Goal: Task Accomplishment & Management: Complete application form

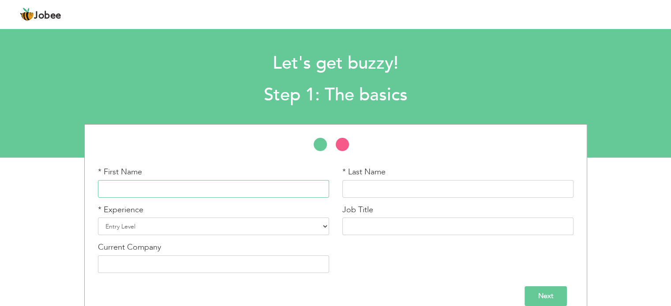
click at [220, 194] on input "text" at bounding box center [213, 189] width 231 height 18
type input "Bisma"
type input "Tariq"
click at [167, 229] on select "Entry Level Less than 1 Year 1 Year 2 Years 3 Years 4 Years 5 Years 6 Years 7 Y…" at bounding box center [213, 227] width 231 height 18
select select "2"
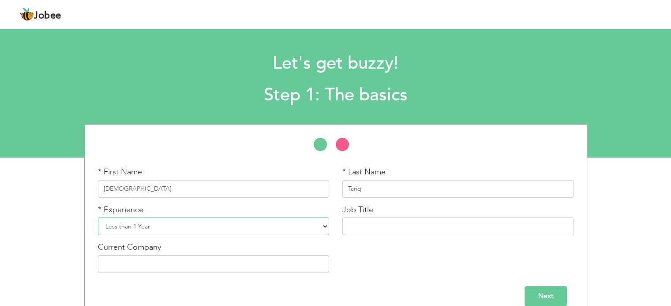
click at [98, 218] on select "Entry Level Less than 1 Year 1 Year 2 Years 3 Years 4 Years 5 Years 6 Years 7 Y…" at bounding box center [213, 227] width 231 height 18
click at [362, 225] on input "text" at bounding box center [457, 227] width 231 height 18
type input "Operatios Executive"
click at [184, 273] on div "Current Company" at bounding box center [213, 261] width 244 height 38
click at [184, 271] on input "text" at bounding box center [213, 265] width 231 height 18
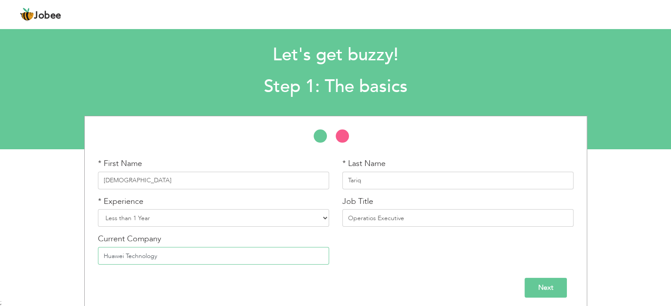
scroll to position [13, 0]
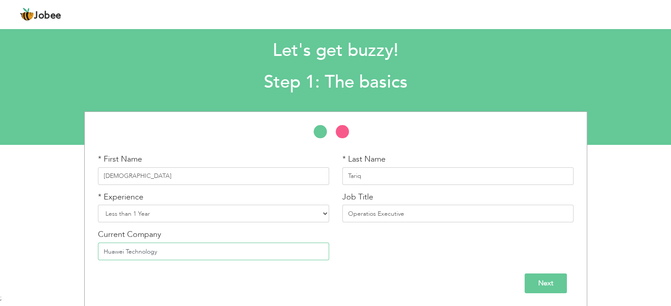
type input "Huawei Technology"
click at [558, 287] on input "Next" at bounding box center [545, 284] width 42 height 20
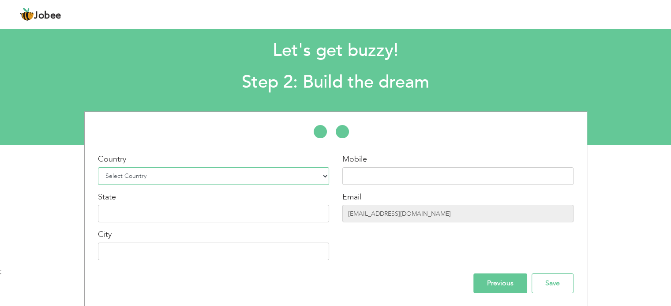
click at [201, 179] on select "Select Country Afghanistan Albania Algeria American Samoa Andorra Angola Anguil…" at bounding box center [213, 177] width 231 height 18
select select "166"
click at [98, 168] on select "Select Country Afghanistan Albania Algeria American Samoa Andorra Angola Anguil…" at bounding box center [213, 177] width 231 height 18
click at [381, 179] on input "text" at bounding box center [457, 177] width 231 height 18
paste input "03264425365"
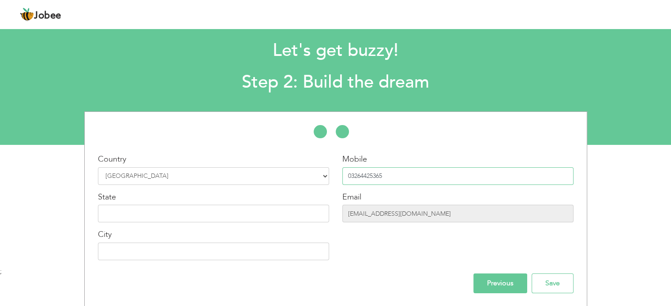
type input "03264425365"
click at [183, 216] on input "text" at bounding box center [213, 214] width 231 height 18
type input "Punjab"
type input "[GEOGRAPHIC_DATA]"
click at [562, 286] on input "Save" at bounding box center [552, 284] width 42 height 20
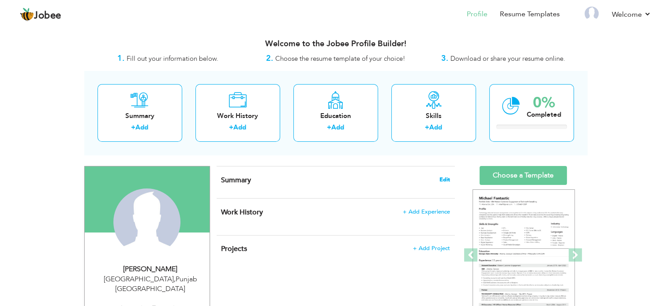
click at [444, 179] on span "Edit" at bounding box center [444, 180] width 11 height 6
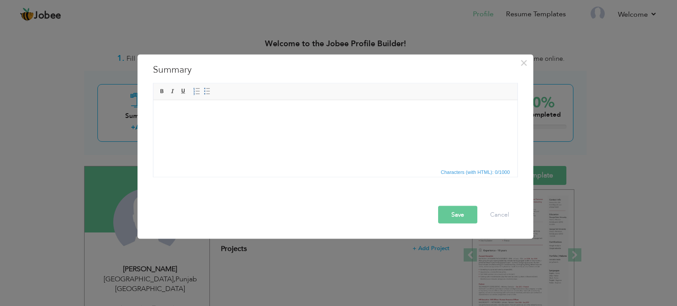
click at [245, 119] on html at bounding box center [335, 113] width 364 height 27
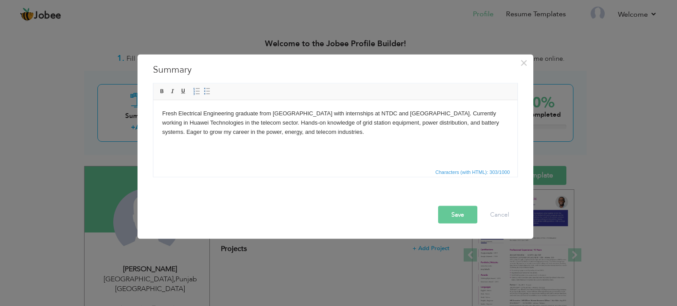
click at [447, 213] on button "Save" at bounding box center [457, 215] width 39 height 18
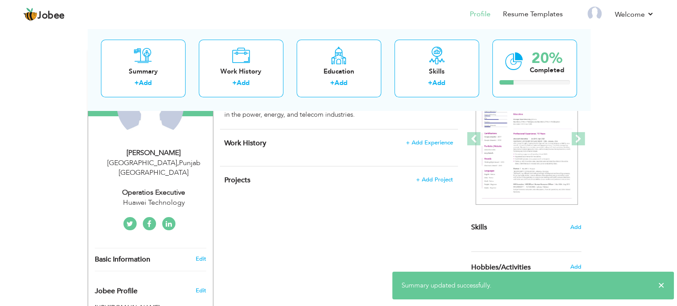
scroll to position [132, 0]
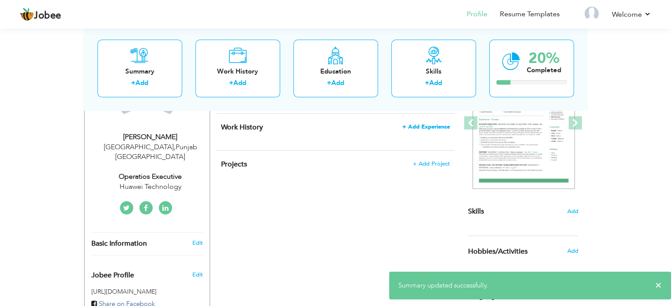
click at [420, 127] on span "+ Add Experience" at bounding box center [426, 127] width 48 height 6
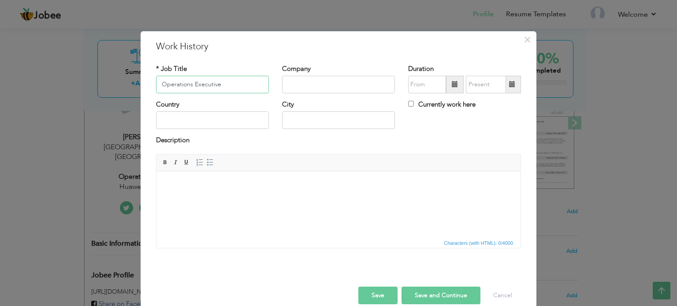
type input "Operations Executive"
click at [349, 86] on input "text" at bounding box center [338, 85] width 113 height 18
type input "Huawei Technology"
click at [446, 82] on span at bounding box center [455, 85] width 18 height 18
type input "09/2025"
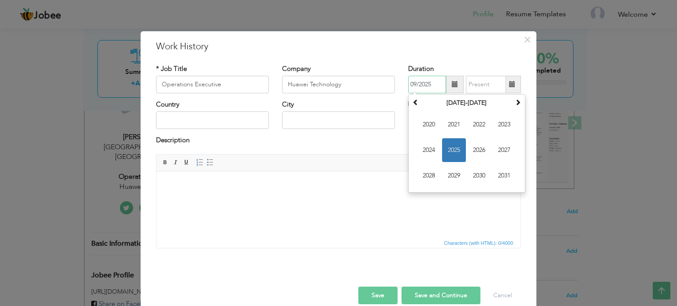
click at [454, 140] on span "2025" at bounding box center [454, 150] width 24 height 24
click at [430, 176] on span "Sep" at bounding box center [429, 176] width 24 height 24
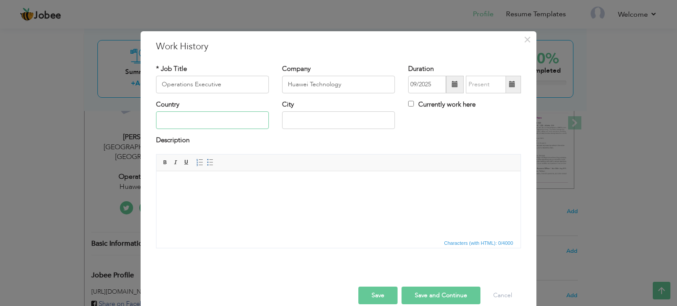
click at [231, 127] on input "text" at bounding box center [212, 121] width 113 height 18
type input "[GEOGRAPHIC_DATA]"
click at [207, 198] on html at bounding box center [339, 184] width 364 height 27
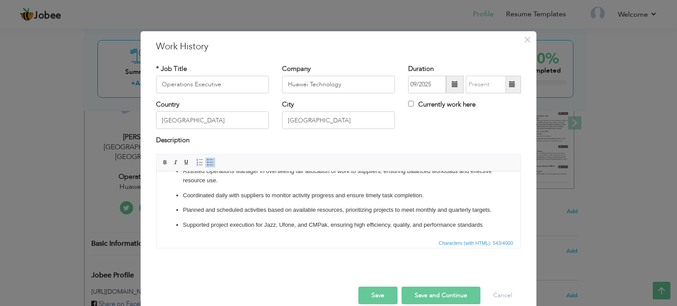
click at [435, 295] on button "Save and Continue" at bounding box center [441, 296] width 79 height 18
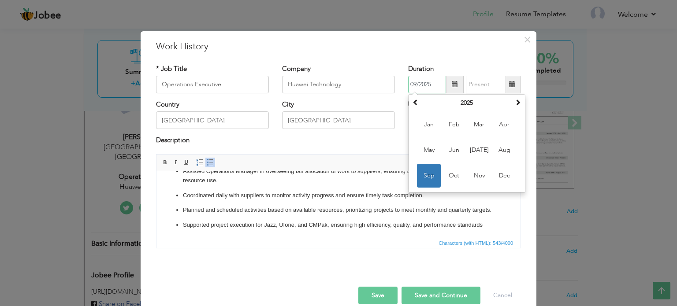
click at [425, 177] on span "Sep" at bounding box center [429, 176] width 24 height 24
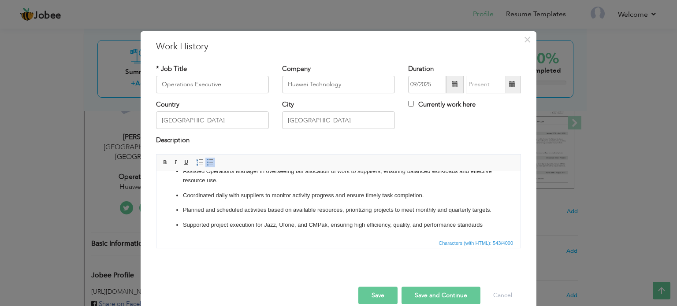
click at [424, 297] on button "Save and Continue" at bounding box center [441, 296] width 79 height 18
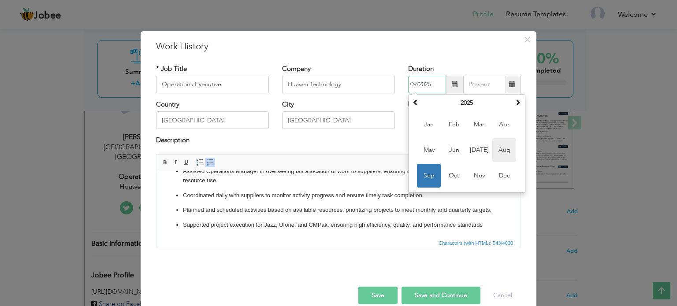
click at [507, 150] on span "Aug" at bounding box center [504, 150] width 24 height 24
type input "08/2025"
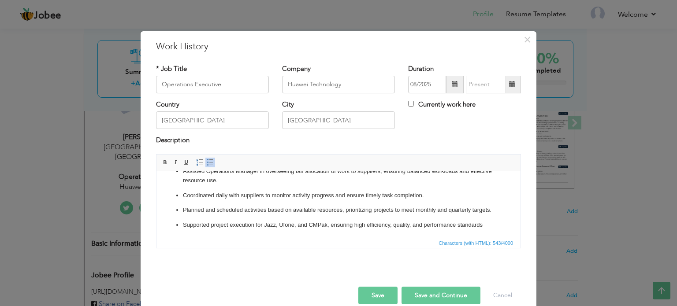
click at [422, 293] on button "Save and Continue" at bounding box center [441, 296] width 79 height 18
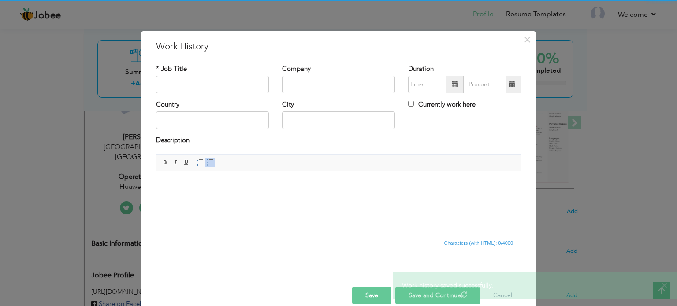
scroll to position [0, 0]
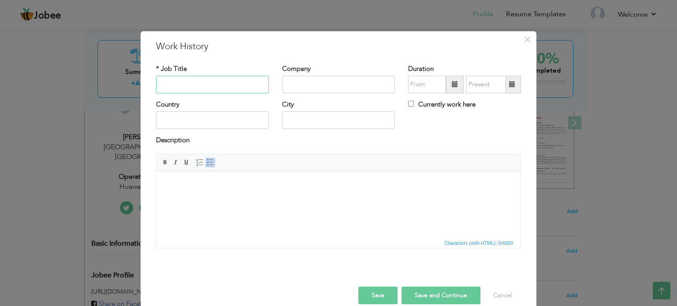
click at [218, 84] on input "text" at bounding box center [212, 85] width 113 height 18
click at [324, 82] on input "text" at bounding box center [338, 85] width 113 height 18
paste input "National Transmission And Despatch Company"
type input "National Transmission And Despatch Company"
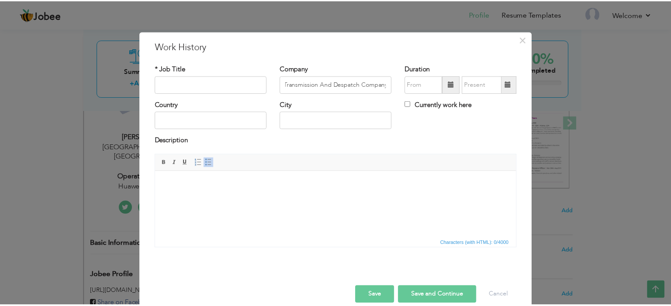
scroll to position [0, 0]
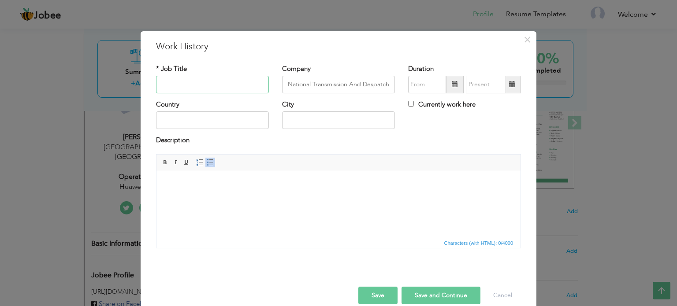
click at [206, 88] on input "text" at bounding box center [212, 85] width 113 height 18
type input "Internee"
click at [452, 87] on span at bounding box center [455, 84] width 6 height 6
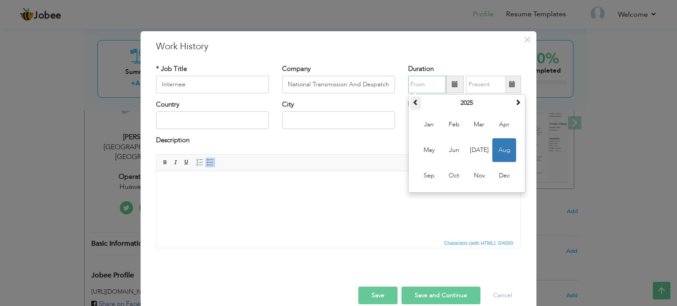
click at [414, 101] on span at bounding box center [416, 102] width 6 height 6
click at [436, 155] on span "May" at bounding box center [429, 150] width 24 height 24
type input "05/2024"
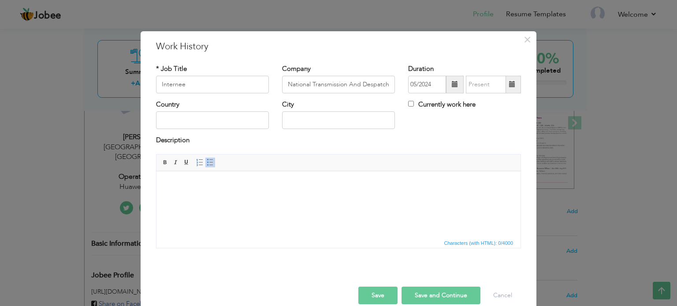
click at [509, 84] on span at bounding box center [512, 84] width 6 height 6
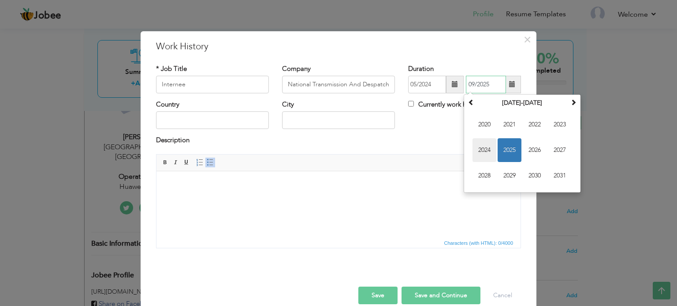
click at [486, 149] on span "2024" at bounding box center [485, 150] width 24 height 24
click at [531, 152] on span "Jul" at bounding box center [535, 150] width 24 height 24
type input "07/2024"
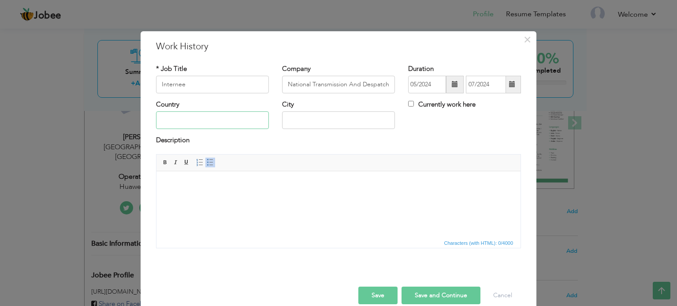
click at [246, 119] on input "text" at bounding box center [212, 121] width 113 height 18
type input "[GEOGRAPHIC_DATA]"
click at [224, 198] on html at bounding box center [339, 184] width 364 height 27
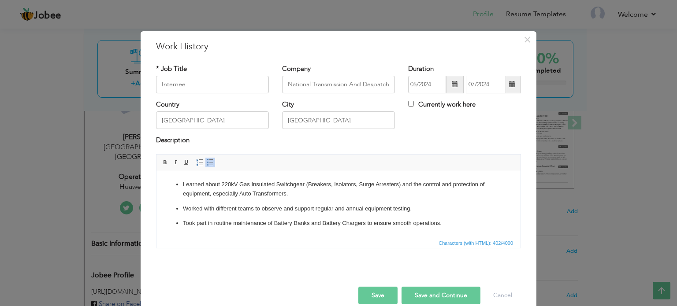
click at [427, 290] on button "Save and Continue" at bounding box center [441, 296] width 79 height 18
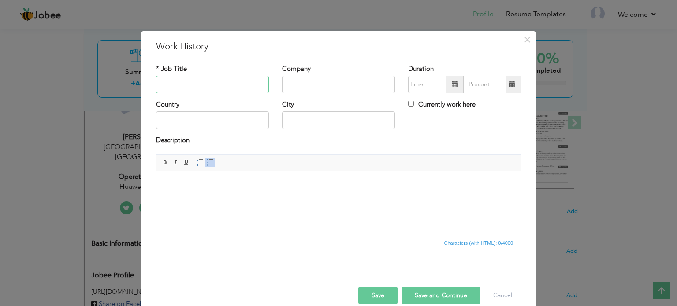
click at [230, 81] on input "text" at bounding box center [212, 85] width 113 height 18
paste input "Lahore Electric Supply Company"
drag, startPoint x: 252, startPoint y: 85, endPoint x: 90, endPoint y: 60, distance: 164.1
click at [92, 63] on div "× Work History * Job Title Lahore Electric Supply Company Company Country" at bounding box center [338, 153] width 677 height 306
type input "Internee"
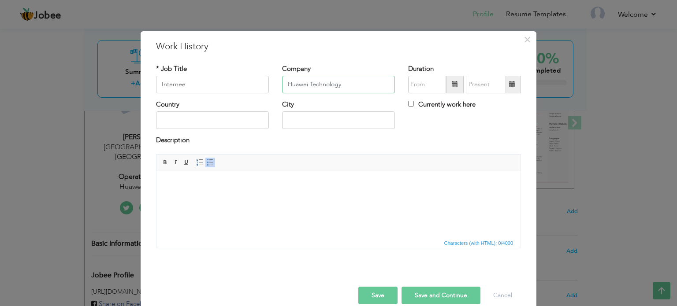
drag, startPoint x: 340, startPoint y: 86, endPoint x: 234, endPoint y: 74, distance: 107.5
click at [234, 74] on div "* Job Title Internee Company Huawei Technology Duration Currently work here" at bounding box center [338, 82] width 378 height 36
paste input "Lahore Electric Supply Compan"
type input "Lahore Electric Supply Company"
click at [449, 88] on span at bounding box center [455, 85] width 18 height 18
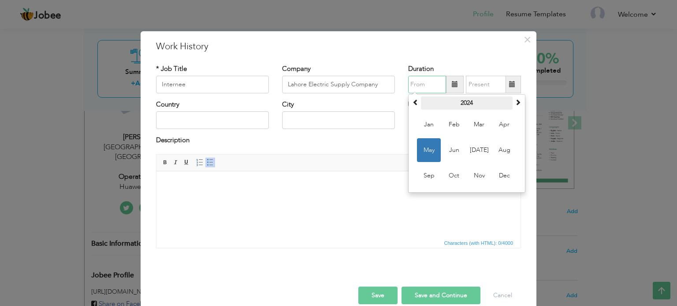
click at [421, 101] on th "2024" at bounding box center [467, 103] width 92 height 13
click at [430, 153] on span "2023" at bounding box center [429, 150] width 24 height 24
click at [438, 152] on td "Jan Feb Mar Apr May Jun Jul Aug Sep Oct Nov Dec" at bounding box center [466, 150] width 113 height 81
click at [431, 148] on span "May" at bounding box center [429, 150] width 24 height 24
type input "05/2023"
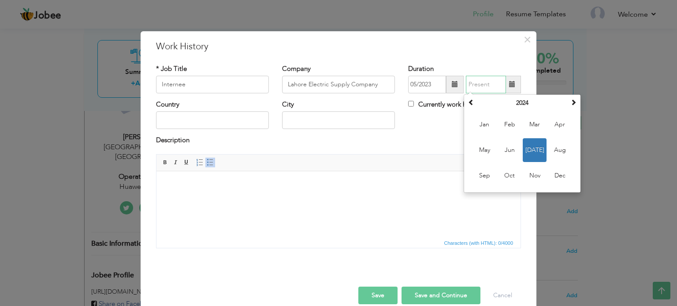
click at [498, 88] on input "text" at bounding box center [486, 85] width 40 height 18
click at [468, 105] on span at bounding box center [471, 102] width 6 height 6
click at [526, 151] on span "Jul" at bounding box center [535, 150] width 24 height 24
type input "07/2023"
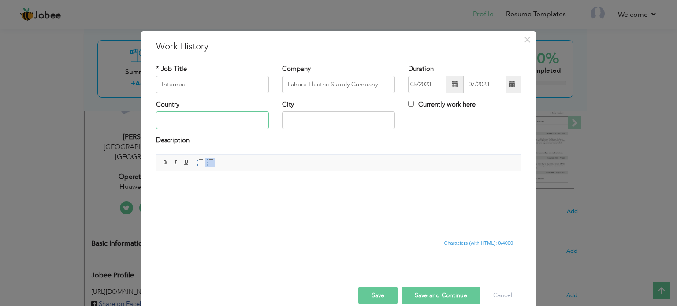
click at [226, 117] on input "text" at bounding box center [212, 121] width 113 height 18
type input "[GEOGRAPHIC_DATA]"
click at [237, 198] on html at bounding box center [339, 184] width 364 height 27
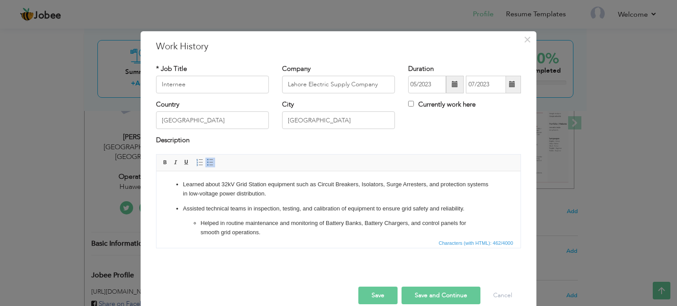
click at [191, 222] on ul "Helped in routine maintenance and monitoring of Battery Banks, Battery Chargers…" at bounding box center [338, 228] width 311 height 19
click at [381, 298] on button "Save" at bounding box center [377, 296] width 39 height 18
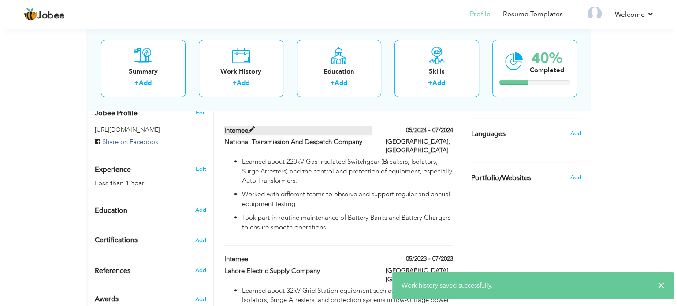
scroll to position [309, 0]
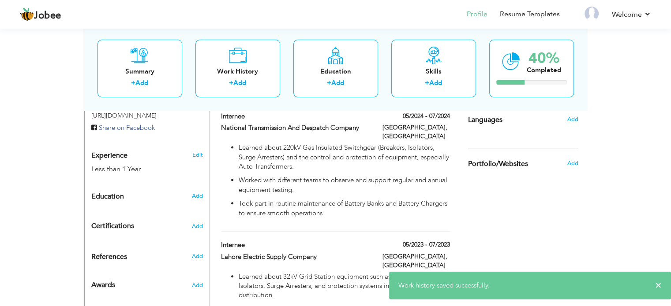
click at [190, 188] on div "Add" at bounding box center [198, 196] width 21 height 17
radio input "true"
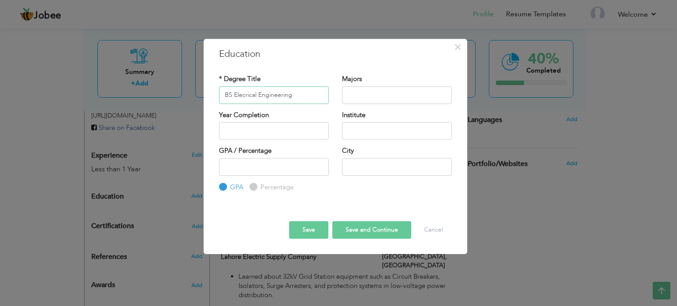
type input "BS Elecrical Engineering"
type input "2025"
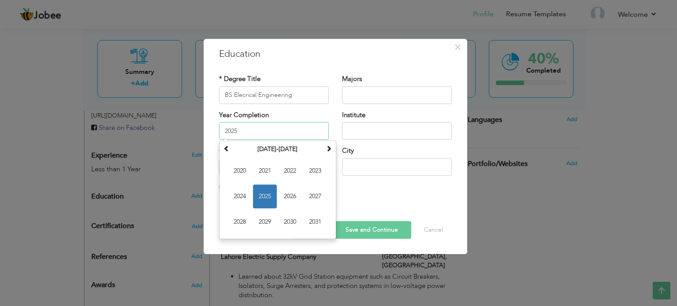
click at [303, 134] on input "2025" at bounding box center [274, 131] width 110 height 18
click at [268, 193] on span "2025" at bounding box center [265, 197] width 24 height 24
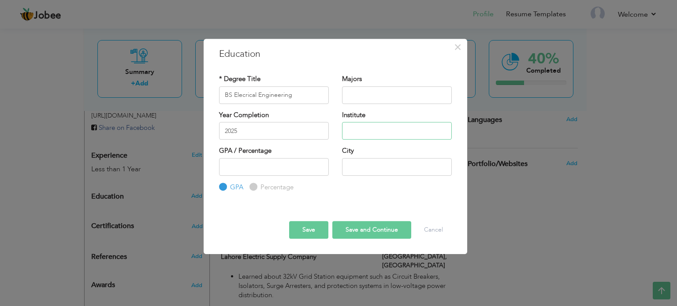
click at [355, 134] on input "text" at bounding box center [397, 131] width 110 height 18
type input "University of Enineering & Technology"
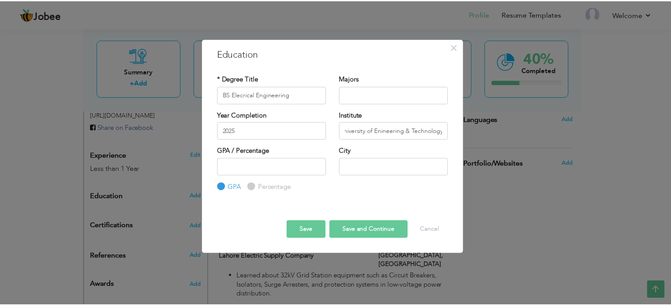
scroll to position [0, 0]
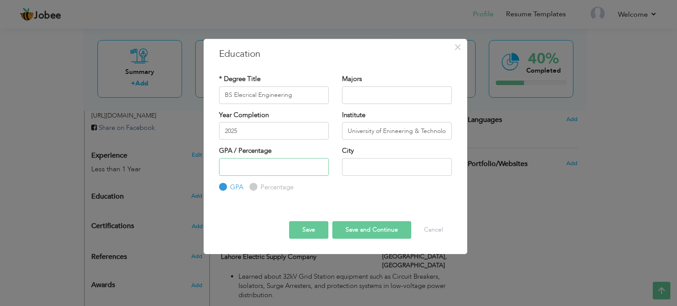
click at [231, 164] on input "number" at bounding box center [274, 167] width 110 height 18
type input "3.2"
click at [411, 164] on input "text" at bounding box center [397, 167] width 110 height 18
type input "[GEOGRAPHIC_DATA]"
click at [324, 231] on button "Save" at bounding box center [308, 230] width 39 height 18
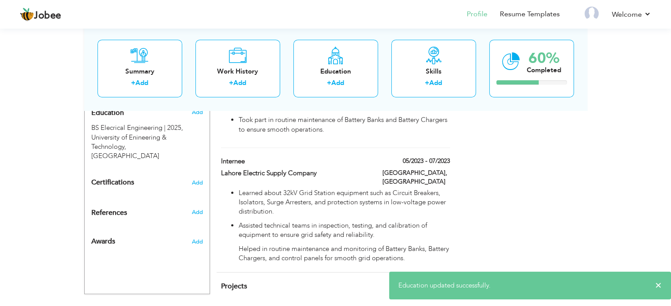
scroll to position [397, 0]
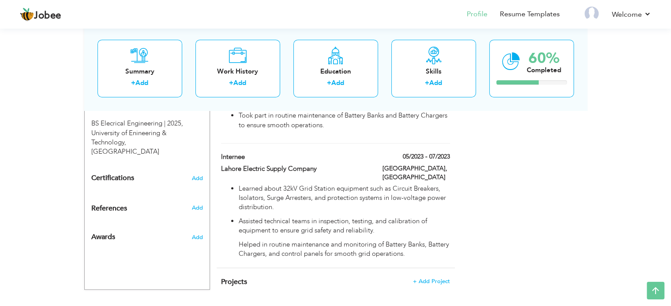
click at [205, 204] on div "Add" at bounding box center [198, 208] width 21 height 8
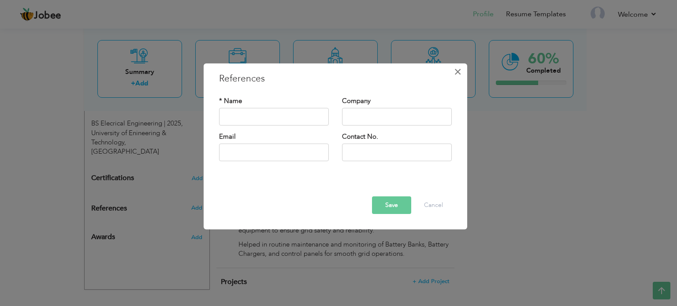
click at [462, 72] on span "×" at bounding box center [457, 72] width 7 height 16
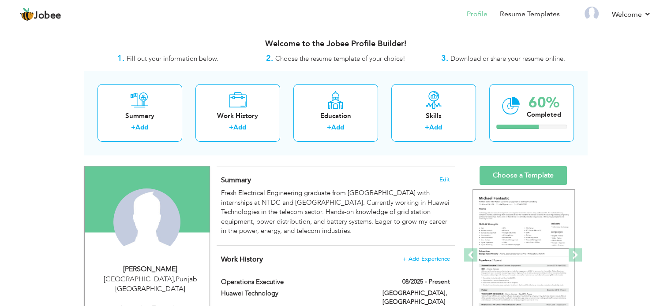
scroll to position [88, 0]
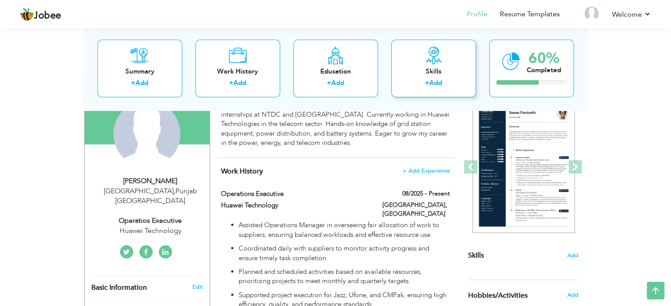
click at [455, 58] on div "Skills + Add" at bounding box center [433, 69] width 85 height 58
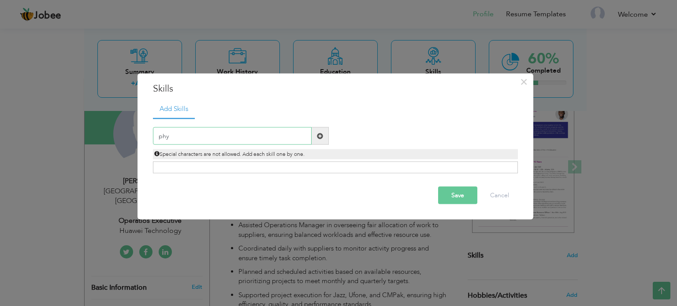
type input "phy"
click at [322, 135] on span at bounding box center [320, 136] width 6 height 6
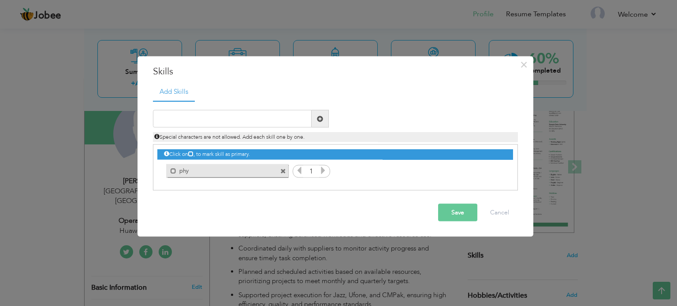
click at [284, 171] on span at bounding box center [283, 171] width 6 height 6
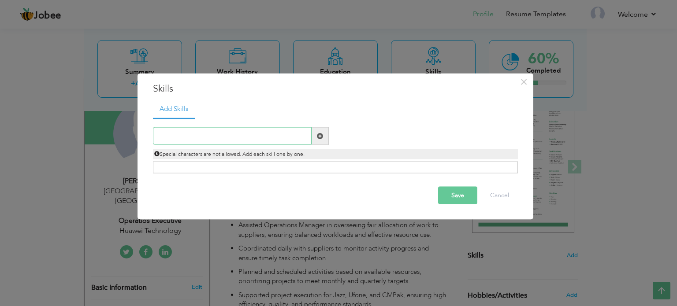
click at [243, 129] on input "text" at bounding box center [232, 136] width 159 height 18
paste input "Python"
type input "Python"
click at [316, 134] on span at bounding box center [320, 136] width 17 height 18
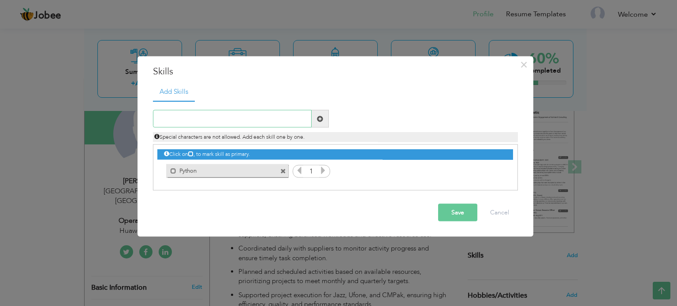
click at [280, 114] on input "text" at bounding box center [232, 119] width 159 height 18
type input "C++"
click at [313, 125] on span at bounding box center [320, 119] width 17 height 18
click at [283, 119] on input "text" at bounding box center [232, 119] width 159 height 18
paste input "Proteus"
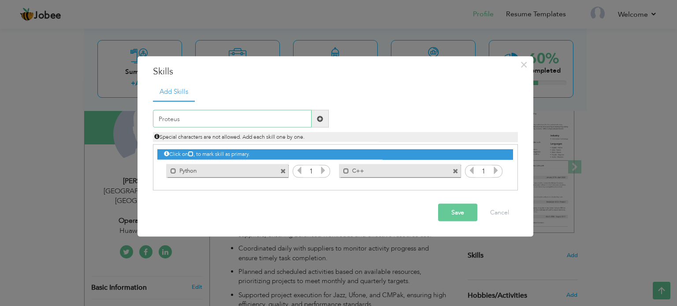
type input "Proteus"
click at [320, 114] on span at bounding box center [320, 119] width 17 height 18
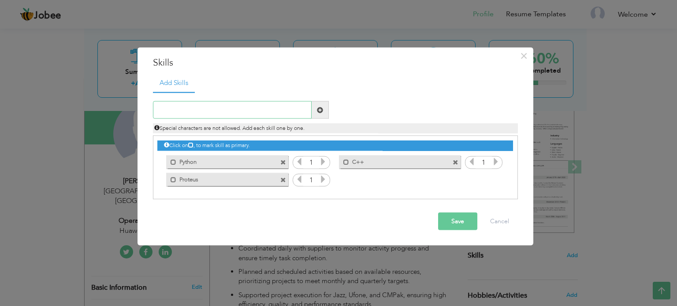
click at [284, 115] on input "text" at bounding box center [232, 110] width 159 height 18
paste input "Multisim"
click at [309, 111] on input "Multisim" at bounding box center [232, 110] width 159 height 18
type input "Multisim"
click at [318, 111] on span at bounding box center [320, 110] width 6 height 6
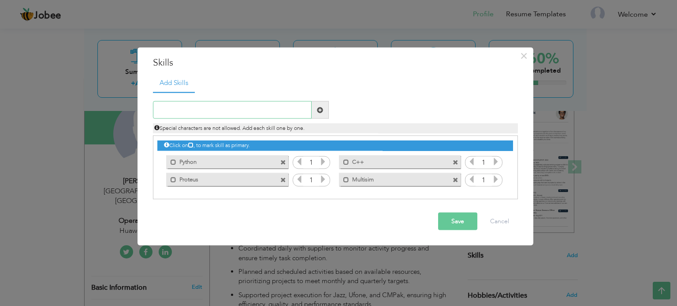
click at [291, 104] on input "text" at bounding box center [232, 110] width 159 height 18
paste input "Excel"
click at [311, 104] on input "Excel" at bounding box center [232, 110] width 159 height 18
type input "Excel"
click at [323, 108] on span at bounding box center [320, 110] width 6 height 6
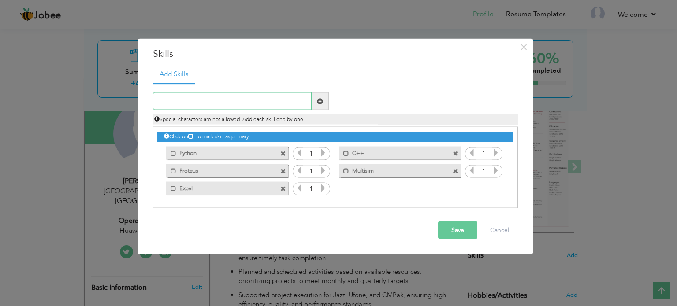
click at [284, 103] on input "text" at bounding box center [232, 102] width 159 height 18
paste input "Matlab"
type input "Matlab"
click at [322, 103] on span at bounding box center [320, 101] width 6 height 6
click at [292, 102] on input "text" at bounding box center [232, 102] width 159 height 18
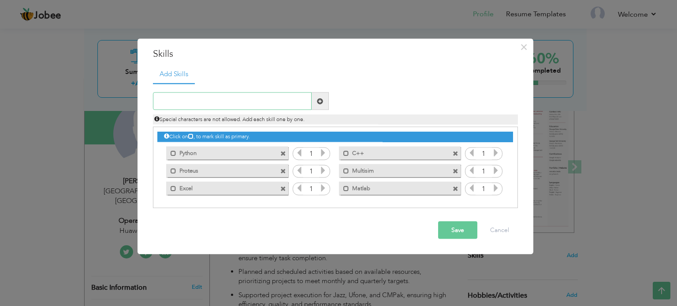
paste input "Simulink"
click at [310, 102] on input "Simulink" at bounding box center [232, 102] width 159 height 18
type input "Simulink"
click at [317, 103] on span at bounding box center [320, 101] width 6 height 6
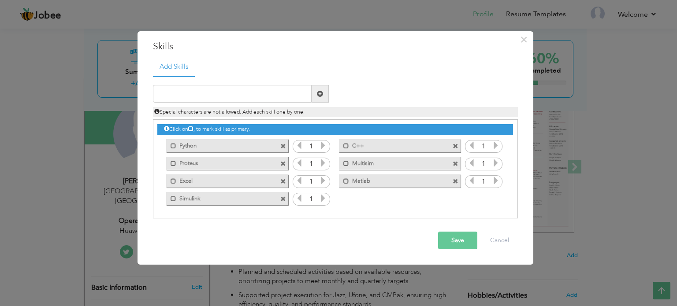
click at [451, 239] on button "Save" at bounding box center [457, 241] width 39 height 18
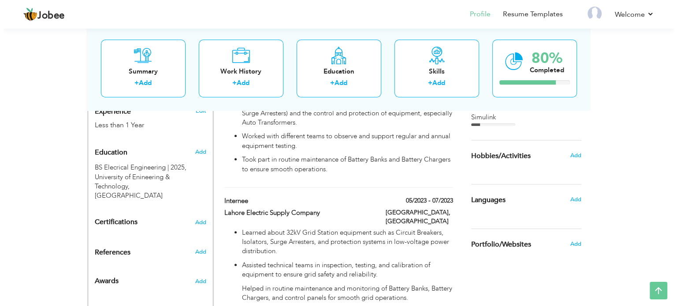
scroll to position [404, 0]
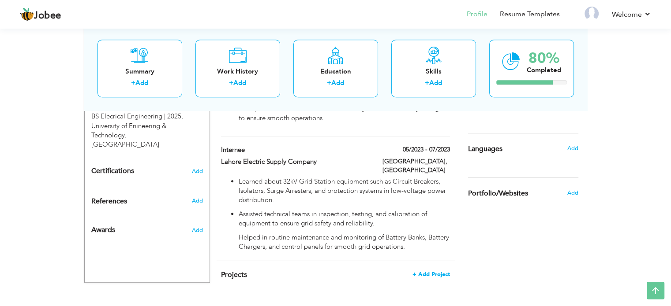
click at [429, 272] on span "+ Add Project" at bounding box center [430, 275] width 37 height 6
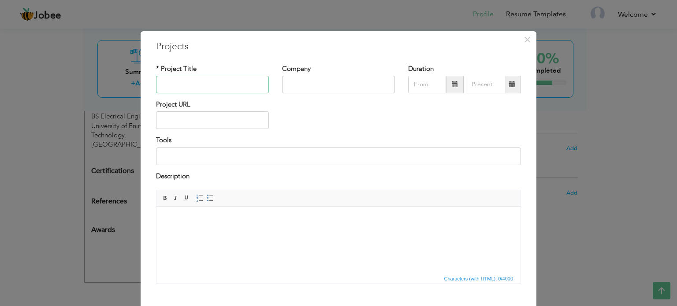
paste input "Investigation and Optimization of Fault Detection Using Al-Programmed Devices a…"
type input "Investigation and Optimization of Fault Detection Using Al-Programmed Devices a…"
click at [452, 86] on span at bounding box center [455, 84] width 6 height 6
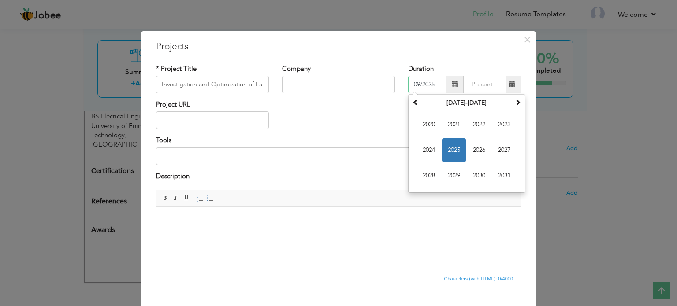
click at [450, 153] on span "2025" at bounding box center [454, 150] width 24 height 24
click at [429, 151] on span "May" at bounding box center [429, 150] width 24 height 24
type input "05/2025"
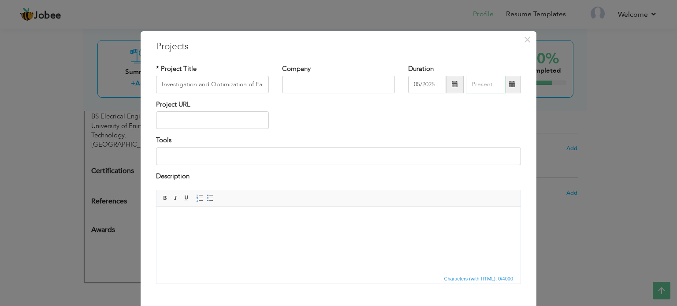
type input "09/2025"
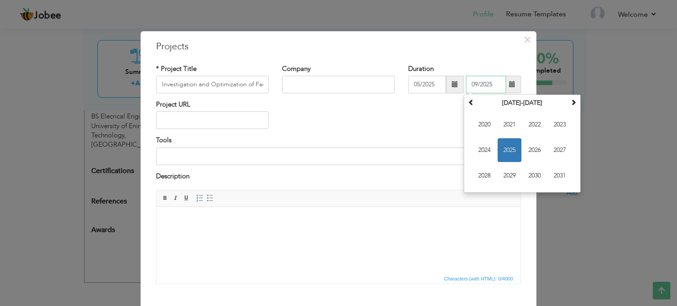
click at [497, 90] on input "09/2025" at bounding box center [486, 85] width 40 height 18
click at [520, 86] on div "Duration 05/2025 09/2025 September 2025 Su Mo Tu We Th Fr Sa 31 1 2 3 4 5 6 7 8…" at bounding box center [465, 82] width 126 height 36
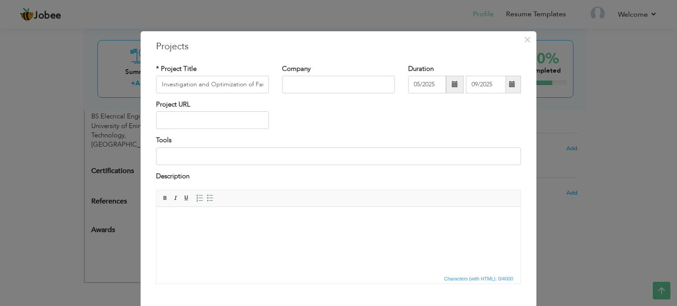
click at [511, 84] on span at bounding box center [512, 84] width 6 height 6
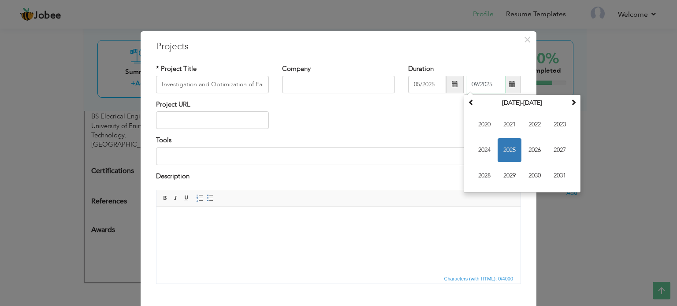
click at [507, 153] on span "2025" at bounding box center [510, 150] width 24 height 24
click at [486, 171] on span "Sep" at bounding box center [485, 176] width 24 height 24
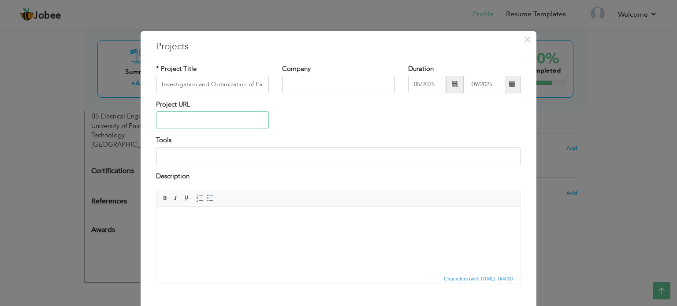
click at [202, 121] on input "text" at bounding box center [212, 121] width 113 height 18
click at [205, 153] on input at bounding box center [338, 157] width 365 height 18
click at [236, 225] on html at bounding box center [339, 220] width 364 height 27
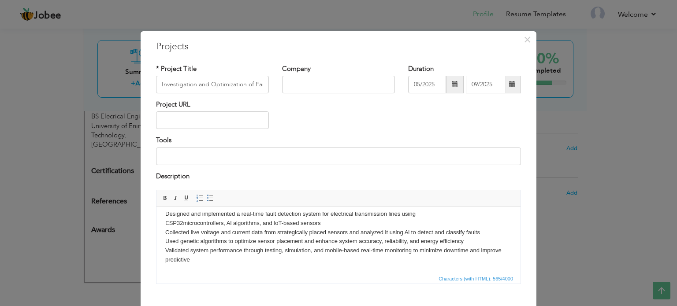
scroll to position [49, 0]
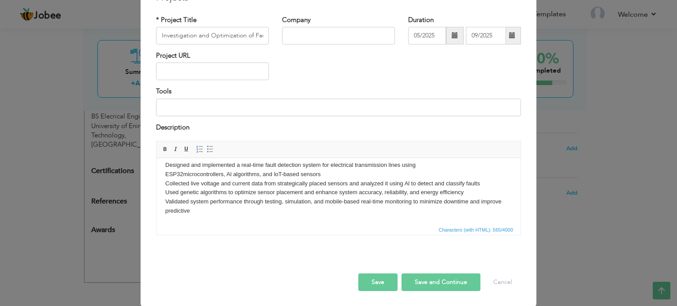
click at [378, 281] on button "Save" at bounding box center [377, 283] width 39 height 18
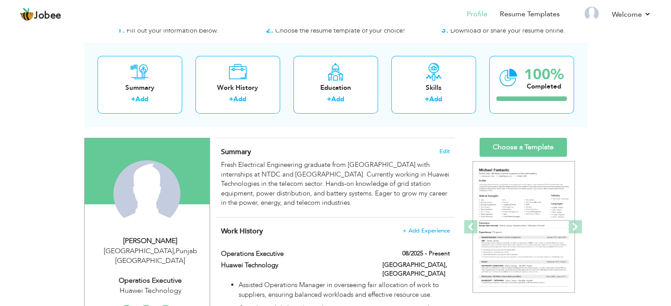
scroll to position [44, 0]
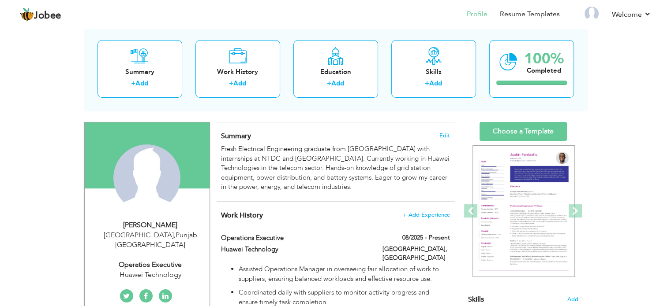
click at [0, 0] on div "Change Remove" at bounding box center [0, 0] width 0 height 0
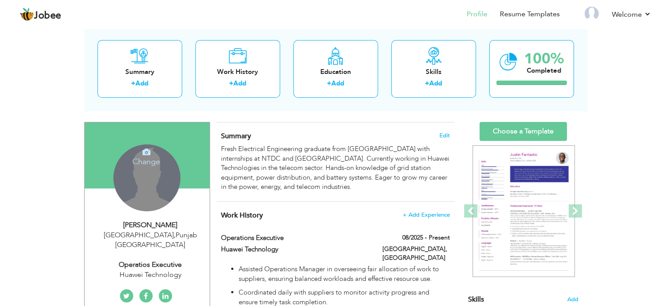
click at [143, 158] on h4 "Change" at bounding box center [146, 155] width 63 height 21
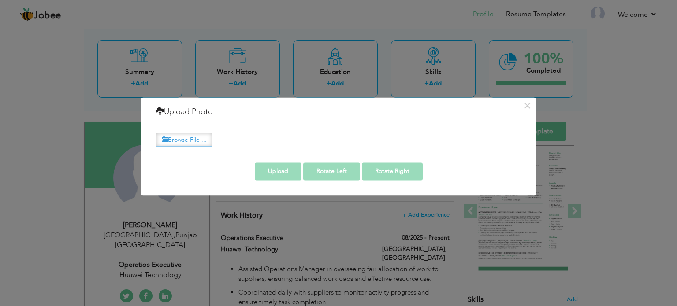
click at [194, 143] on label "Browse File ..." at bounding box center [184, 140] width 56 height 14
click at [0, 0] on input "Browse File ..." at bounding box center [0, 0] width 0 height 0
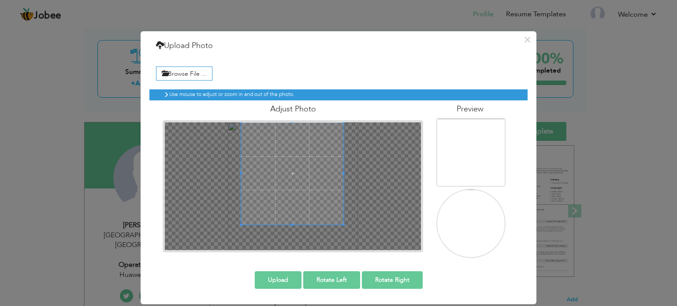
click at [325, 159] on span at bounding box center [292, 174] width 102 height 102
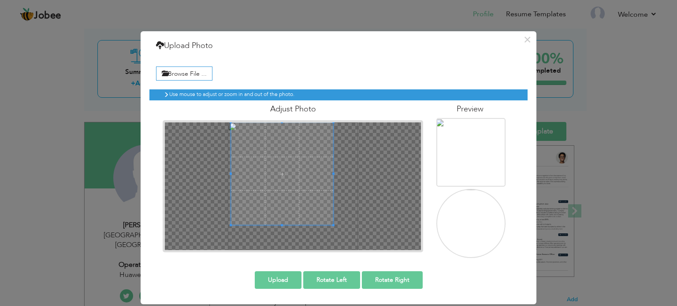
click at [298, 192] on span at bounding box center [282, 174] width 102 height 102
click at [307, 196] on span at bounding box center [291, 174] width 102 height 102
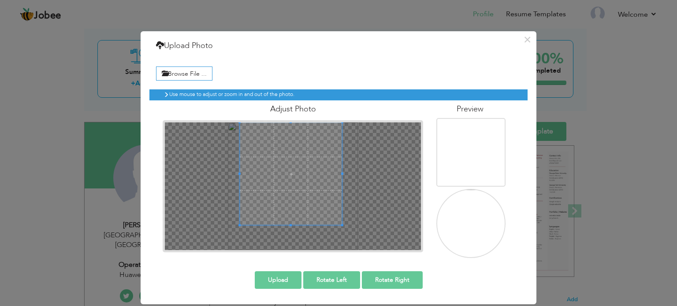
click at [294, 278] on button "Upload" at bounding box center [278, 281] width 47 height 18
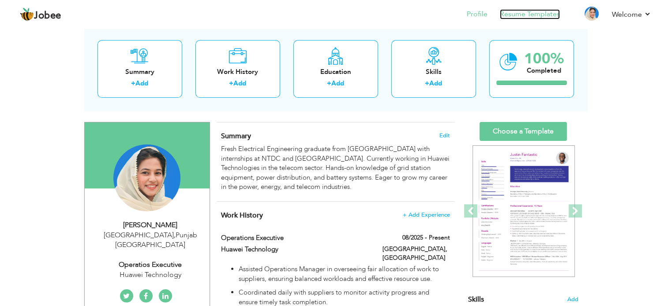
click at [530, 14] on link "Resume Templates" at bounding box center [530, 14] width 60 height 10
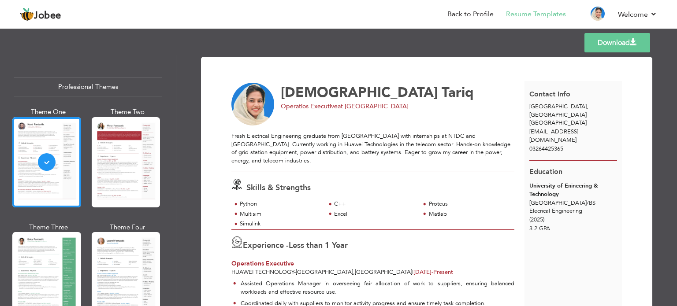
click at [120, 160] on div at bounding box center [126, 162] width 69 height 90
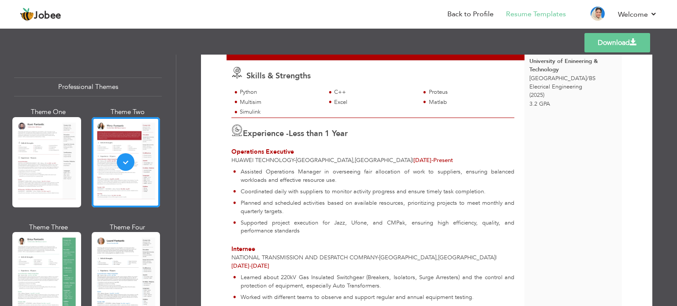
scroll to position [265, 0]
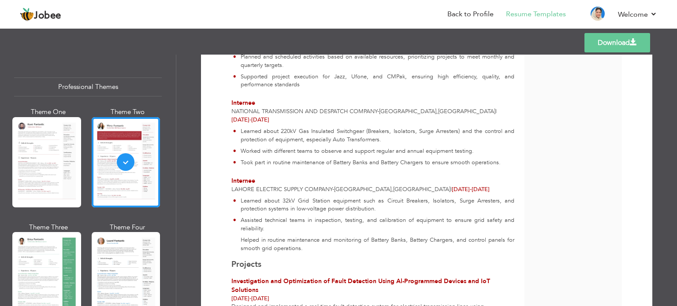
click at [70, 240] on div at bounding box center [46, 277] width 69 height 90
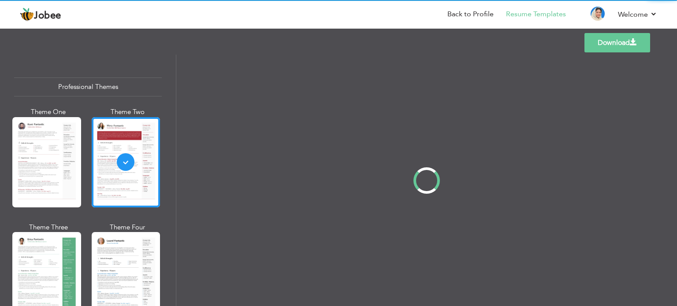
scroll to position [0, 0]
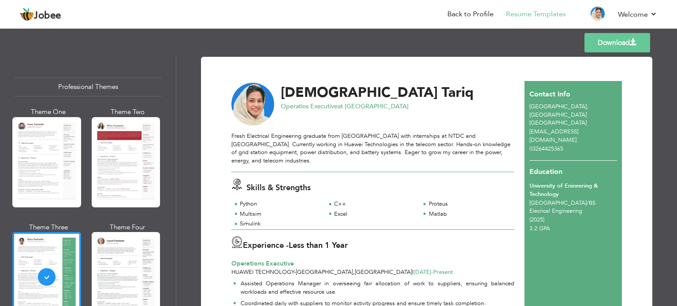
click at [119, 248] on div at bounding box center [126, 277] width 69 height 90
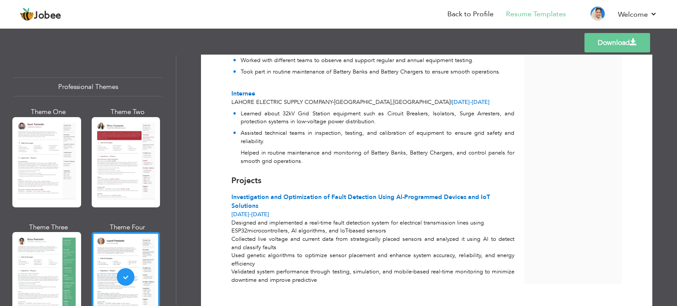
scroll to position [355, 0]
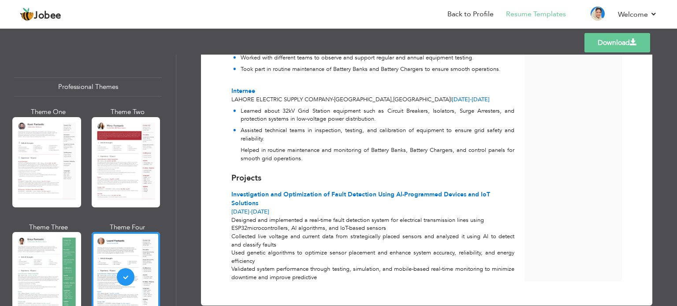
click at [623, 40] on link "Download" at bounding box center [618, 42] width 66 height 19
click at [602, 47] on link "Download" at bounding box center [618, 42] width 66 height 19
click at [457, 107] on p "Learned about 32kV Grid Station equipment such as Circuit Breakers, Isolators, …" at bounding box center [378, 115] width 274 height 16
click at [603, 43] on link "Download" at bounding box center [618, 42] width 66 height 19
click at [594, 36] on link "Download" at bounding box center [618, 42] width 66 height 19
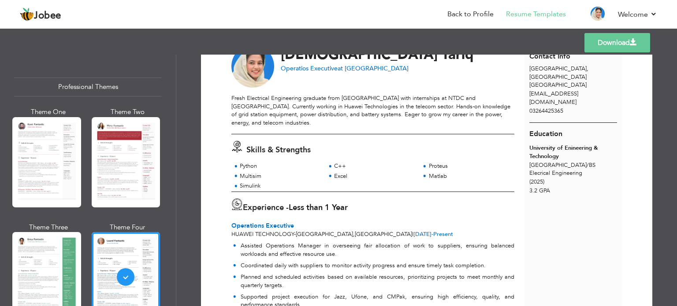
scroll to position [0, 0]
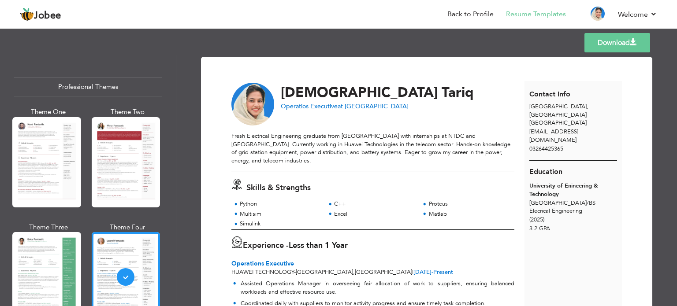
drag, startPoint x: 601, startPoint y: 50, endPoint x: 608, endPoint y: 49, distance: 6.7
click at [607, 49] on link "Download" at bounding box center [618, 42] width 66 height 19
click at [614, 30] on div "Templates Download" at bounding box center [338, 43] width 677 height 28
click at [610, 39] on link "Download" at bounding box center [618, 42] width 66 height 19
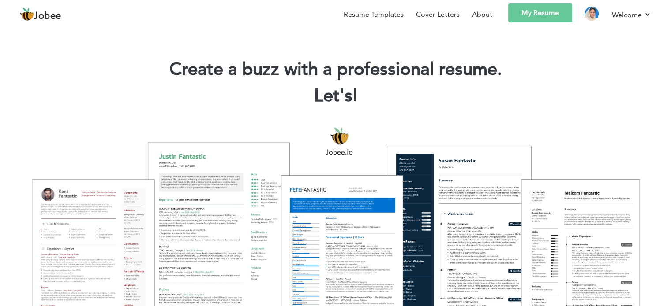
click at [516, 12] on link "My Resume" at bounding box center [540, 12] width 64 height 19
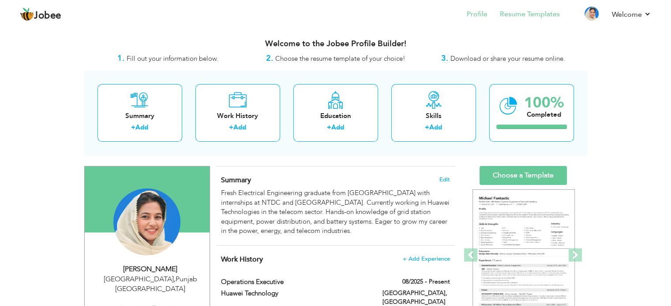
click at [546, 7] on li "Resume Templates" at bounding box center [523, 15] width 72 height 24
click link "Resume Templates"
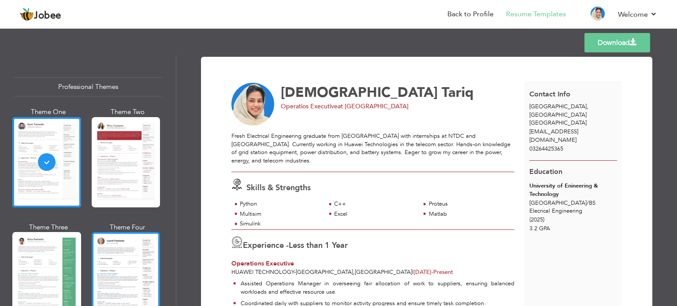
click at [129, 270] on div at bounding box center [126, 277] width 69 height 90
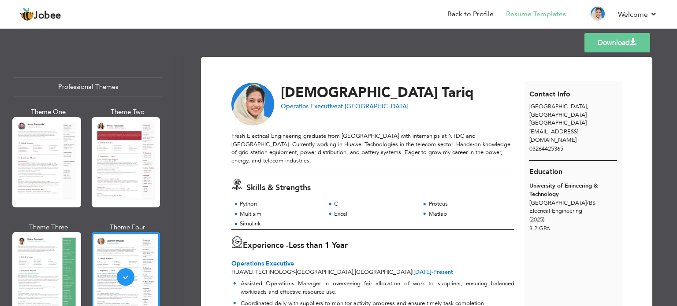
click at [627, 42] on link "Download" at bounding box center [618, 42] width 66 height 19
